Goal: Navigation & Orientation: Find specific page/section

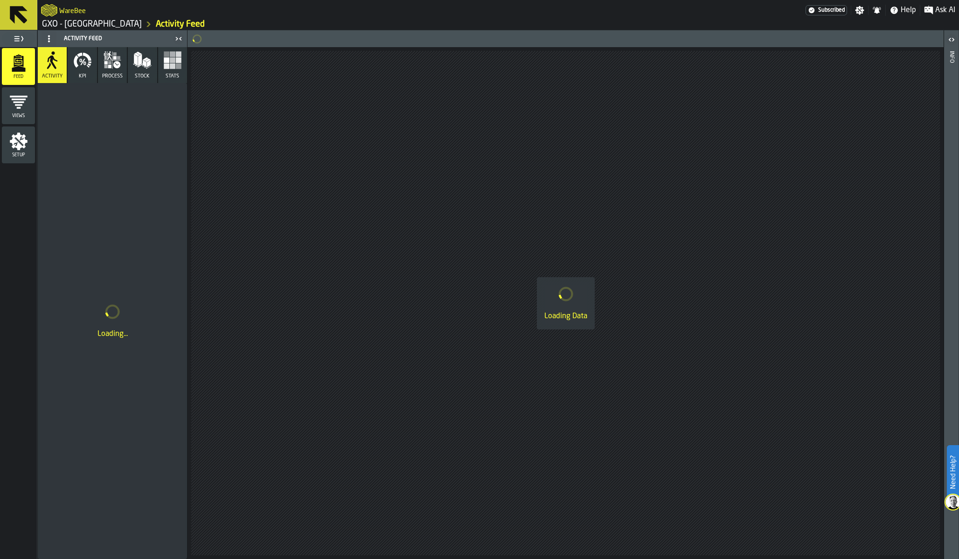
click at [77, 21] on link "GXO - [GEOGRAPHIC_DATA]" at bounding box center [92, 24] width 100 height 10
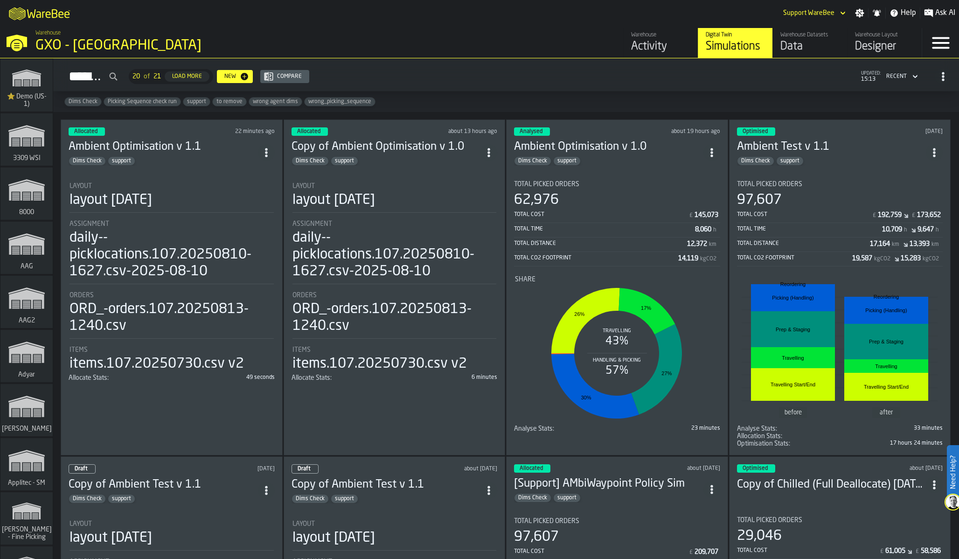
scroll to position [4390, 0]
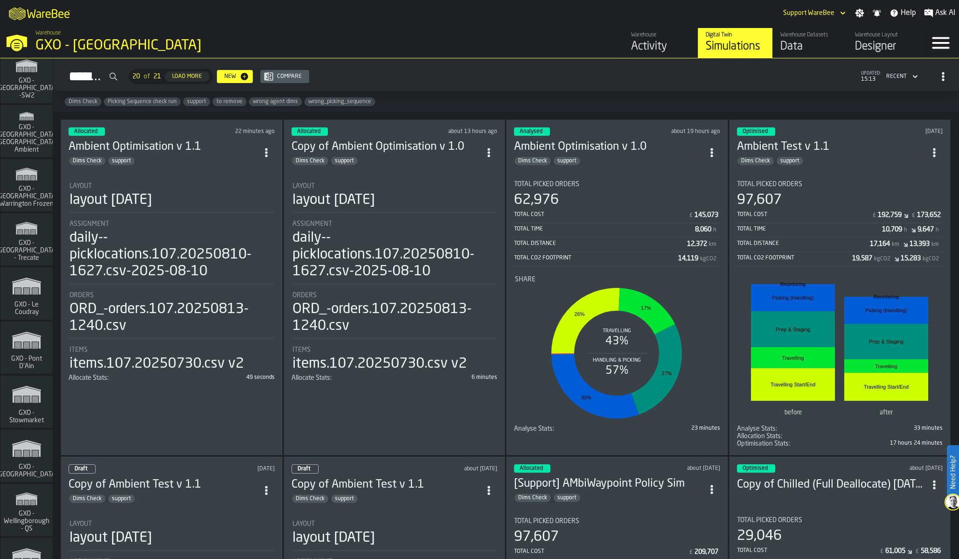
click at [32, 302] on span "GXO - Le Coudray" at bounding box center [26, 308] width 45 height 15
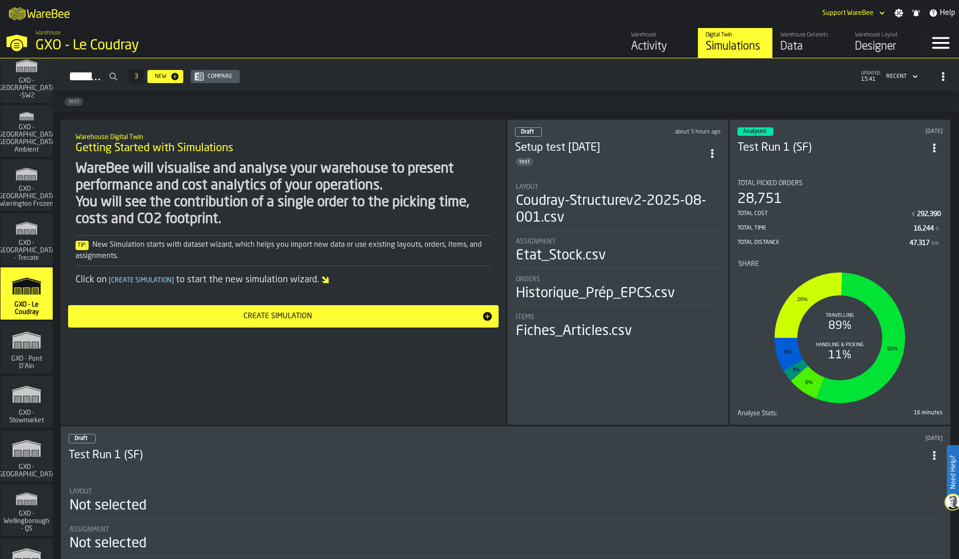
click at [341, 249] on div "Tip: New Simulation starts with dataset wizard, which helps you import new data…" at bounding box center [284, 250] width 416 height 22
click at [273, 184] on div "WareBee will visualise and analyse your warehouse to present performance and co…" at bounding box center [284, 193] width 416 height 67
